Goal: Transaction & Acquisition: Purchase product/service

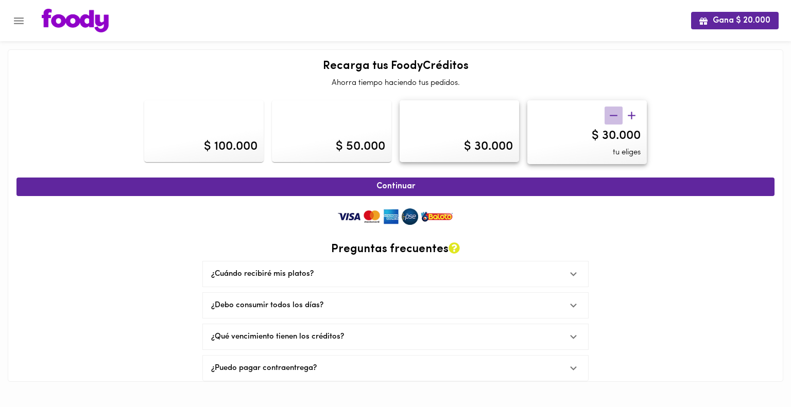
click at [618, 112] on icon "button" at bounding box center [613, 115] width 13 height 13
click at [611, 118] on icon "button" at bounding box center [613, 115] width 13 height 13
click at [611, 118] on div at bounding box center [622, 116] width 36 height 18
click at [616, 156] on span "tu eliges" at bounding box center [626, 152] width 28 height 11
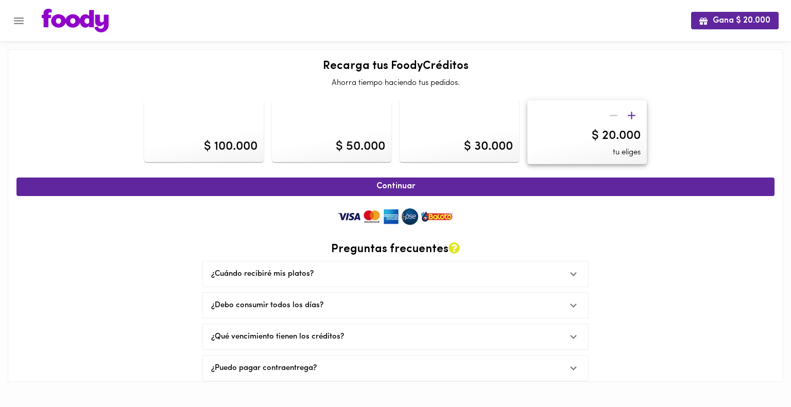
click at [383, 210] on img at bounding box center [396, 216] width 124 height 21
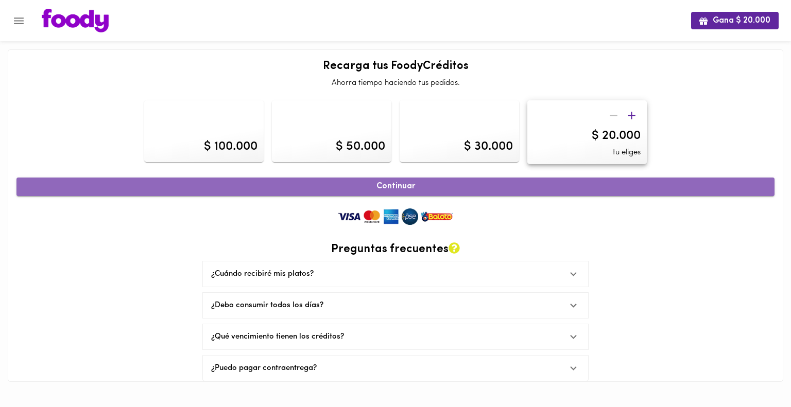
click at [385, 189] on span "Continuar" at bounding box center [395, 187] width 735 height 10
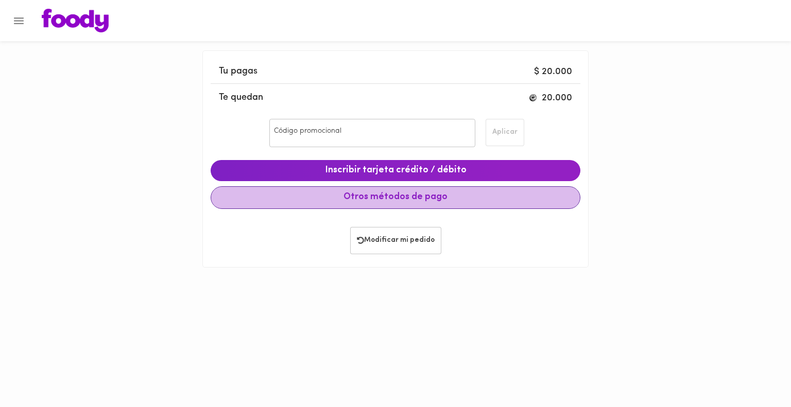
click at [384, 201] on span "Otros métodos de pago" at bounding box center [395, 197] width 352 height 11
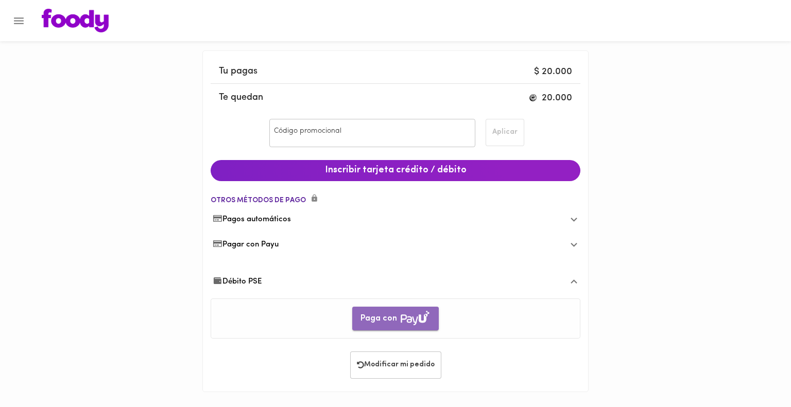
click at [388, 322] on span "Paga con" at bounding box center [395, 319] width 70 height 16
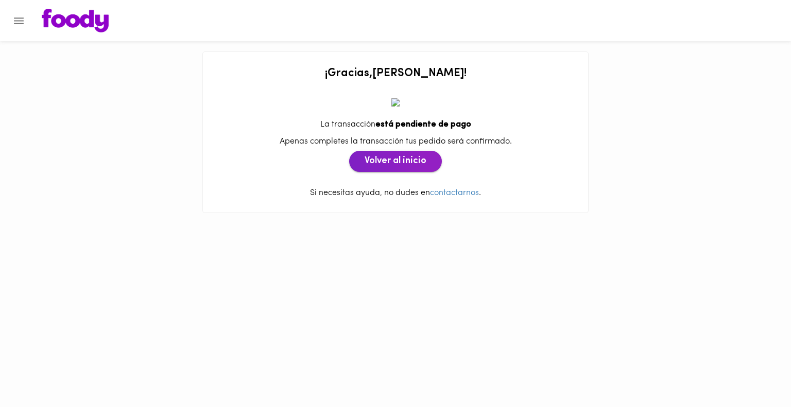
click at [393, 161] on span "Volver al inicio" at bounding box center [395, 161] width 62 height 11
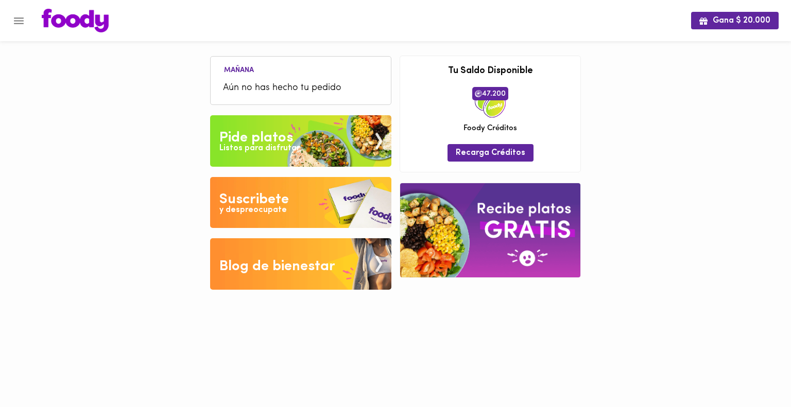
click at [279, 148] on div "Listos para disfrutar" at bounding box center [259, 149] width 80 height 12
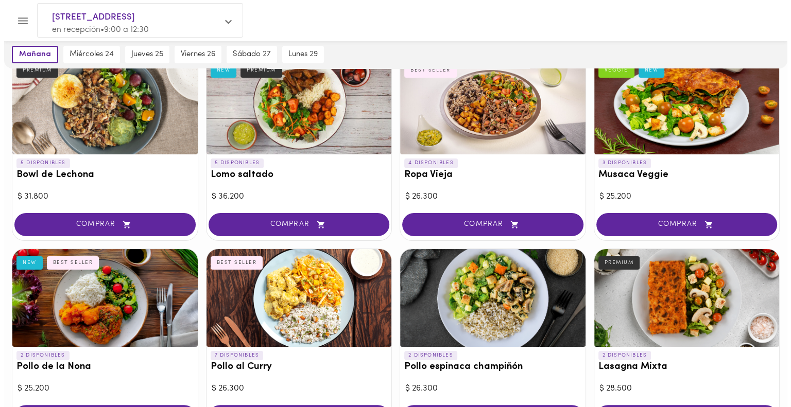
scroll to position [119, 0]
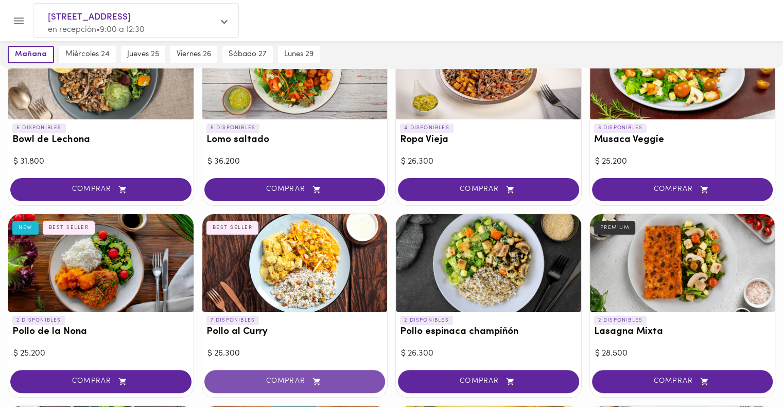
click at [278, 380] on span "COMPRAR" at bounding box center [294, 381] width 155 height 9
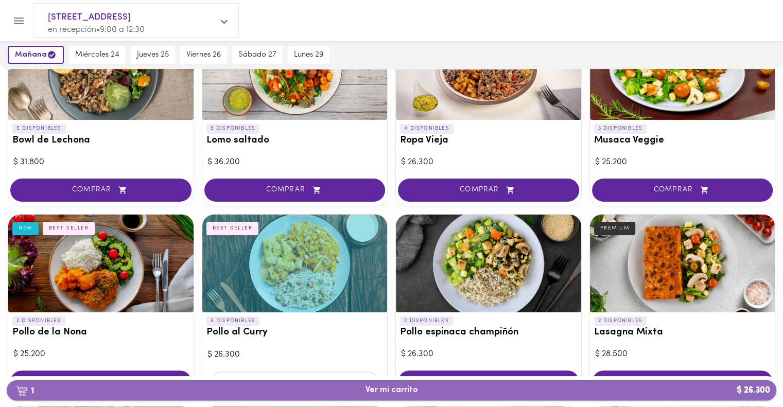
click at [300, 393] on span "1 Ver mi carrito $ 26.300" at bounding box center [391, 391] width 753 height 10
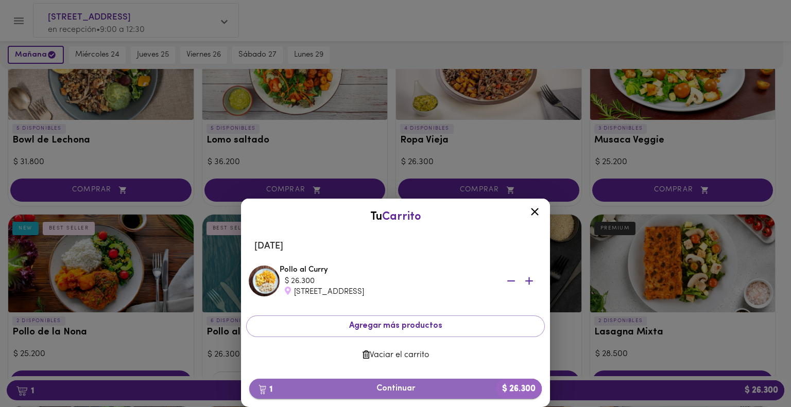
click at [368, 390] on span "1 Continuar $ 26.300" at bounding box center [395, 389] width 276 height 10
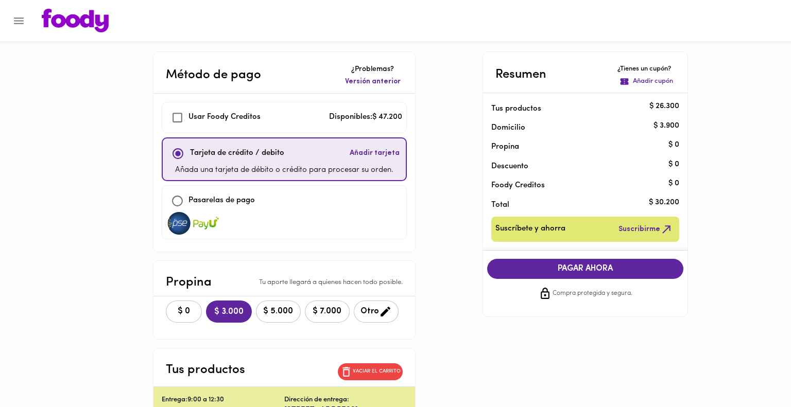
checkbox input "true"
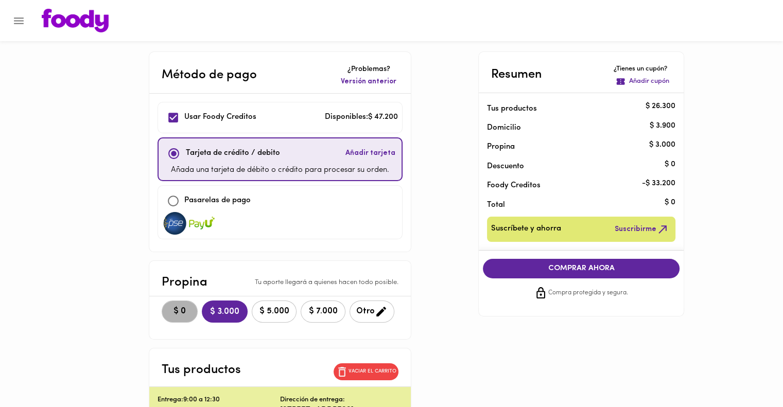
click at [182, 307] on span "$ 0" at bounding box center [179, 312] width 23 height 10
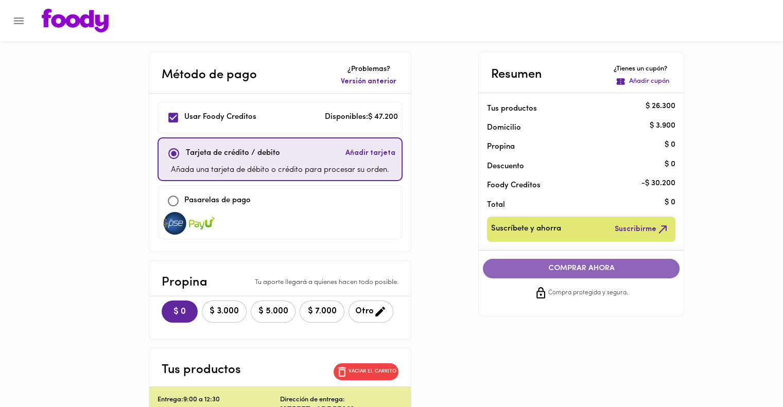
click at [524, 265] on span "COMPRAR AHORA" at bounding box center [581, 268] width 176 height 9
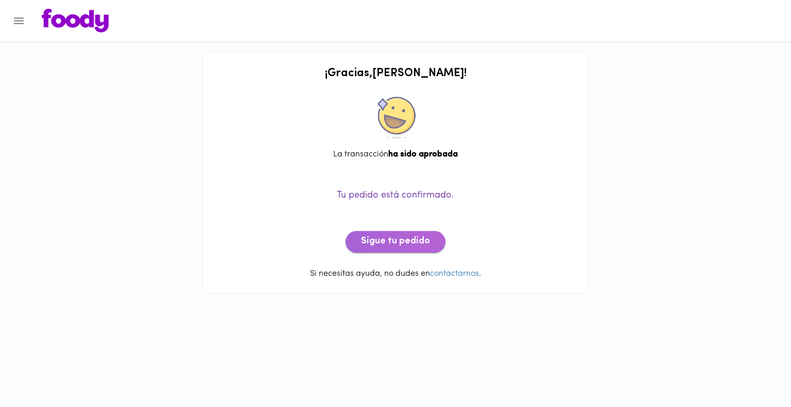
click at [396, 244] on span "Sigue tu pedido" at bounding box center [395, 241] width 69 height 11
